Goal: Transaction & Acquisition: Subscribe to service/newsletter

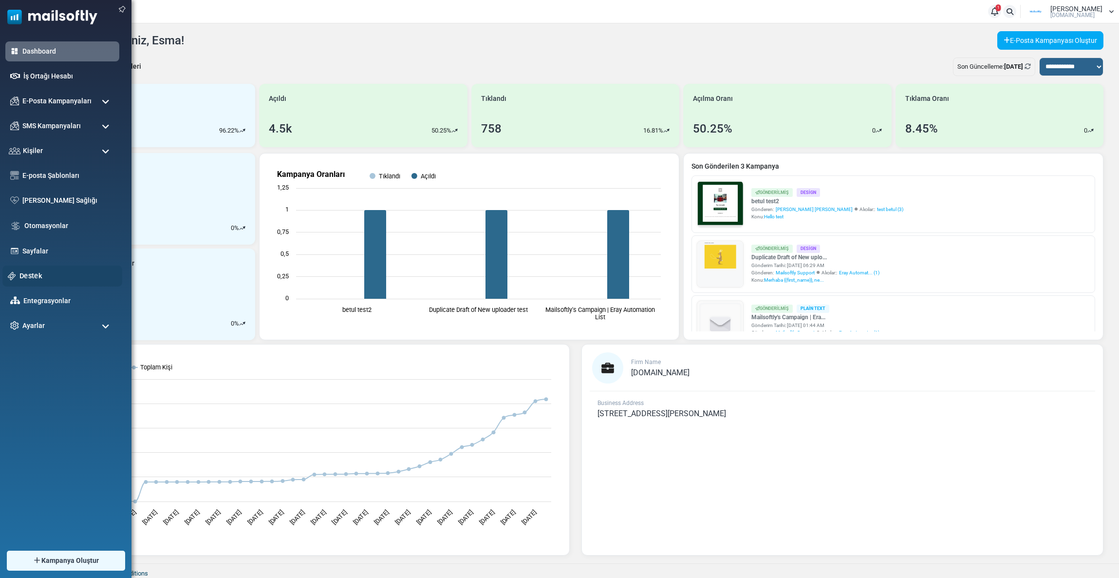
click at [61, 268] on div "Destek" at bounding box center [62, 275] width 120 height 21
click at [22, 271] on link "Destek" at bounding box center [67, 275] width 97 height 11
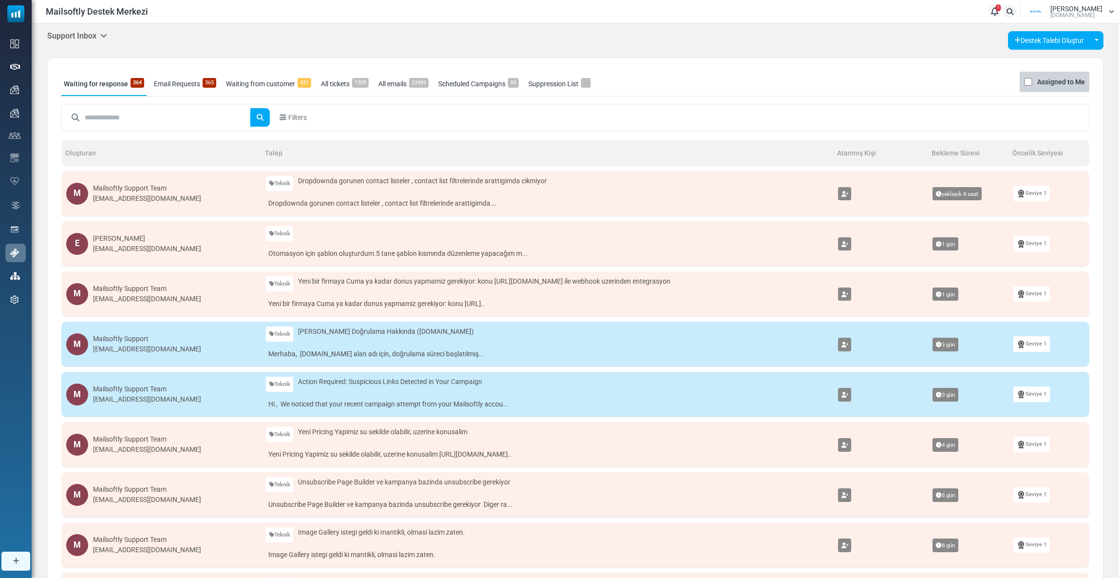
click at [78, 35] on h5 "Support Inbox" at bounding box center [77, 35] width 60 height 9
click at [140, 87] on link "Control Panel" at bounding box center [157, 92] width 83 height 18
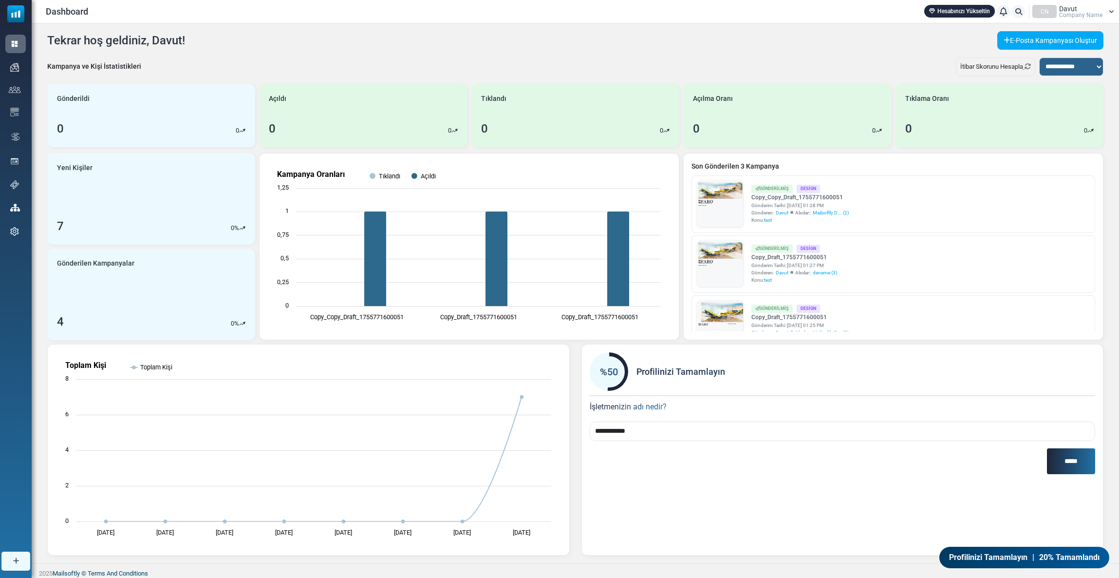
click at [968, 10] on link "Hesabınızı Yükseltin" at bounding box center [959, 11] width 71 height 13
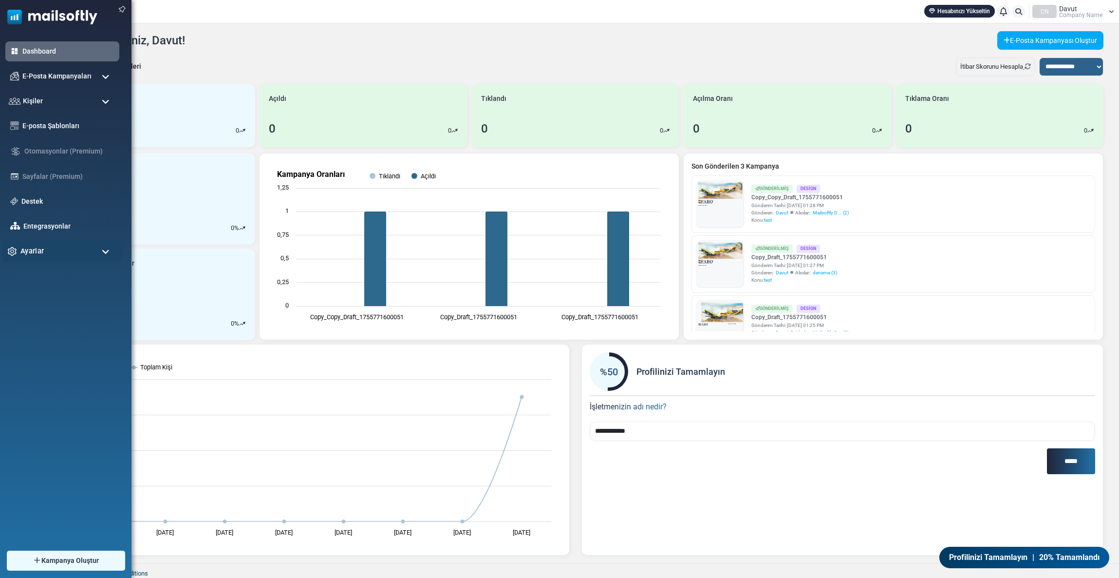
click at [20, 255] on span "Ayarlar" at bounding box center [31, 250] width 23 height 11
click at [32, 253] on span "Ayarlar" at bounding box center [31, 250] width 23 height 11
click at [29, 251] on span "Ayarlar" at bounding box center [31, 250] width 23 height 11
click at [42, 359] on link "Aboneliğim" at bounding box center [60, 360] width 117 height 9
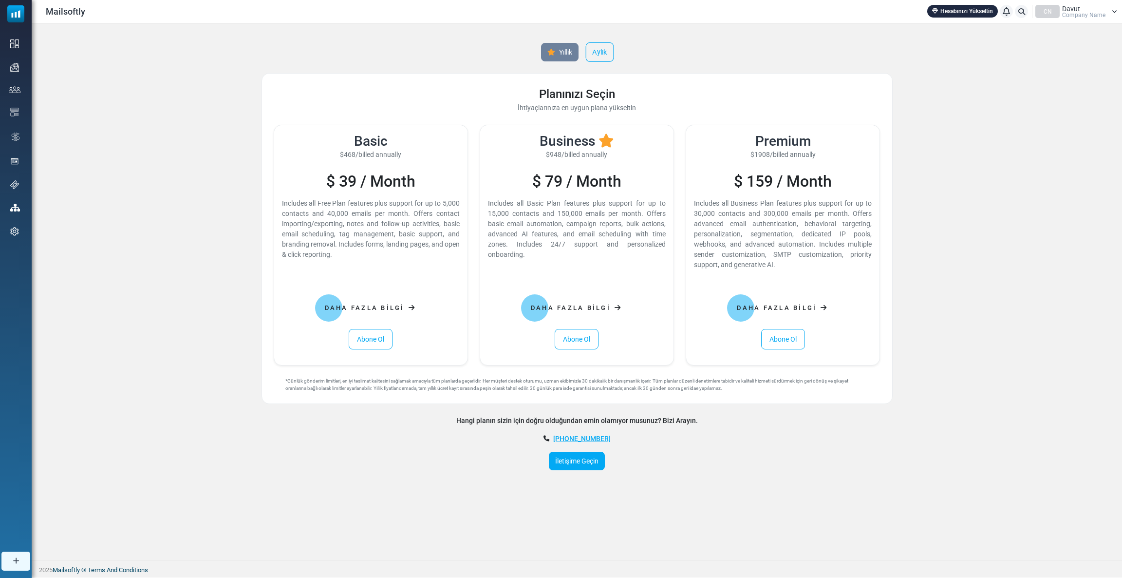
click at [595, 57] on link "Aylık" at bounding box center [599, 51] width 28 height 19
click at [376, 338] on link "Abone Ol" at bounding box center [371, 339] width 44 height 20
